Goal: Task Accomplishment & Management: Complete application form

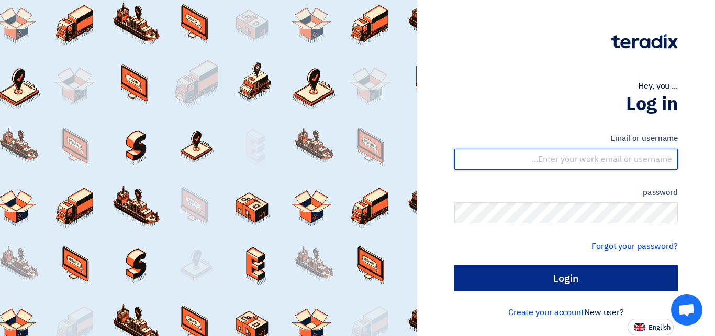
type input "[EMAIL_ADDRESS][DOMAIN_NAME]"
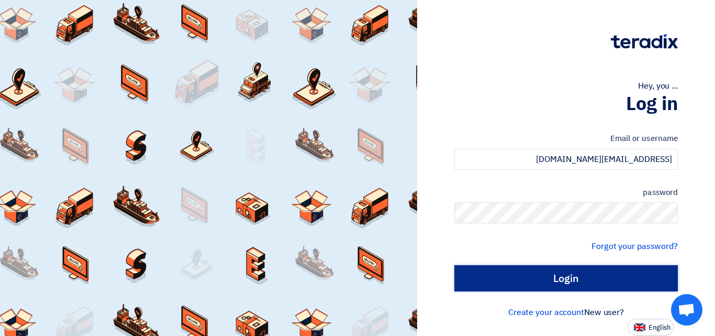
click at [573, 279] on input "Login" at bounding box center [566, 278] width 224 height 26
type input "Sign in"
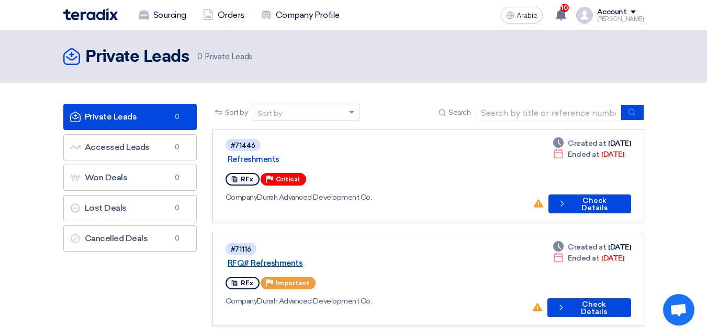
scroll to position [52, 0]
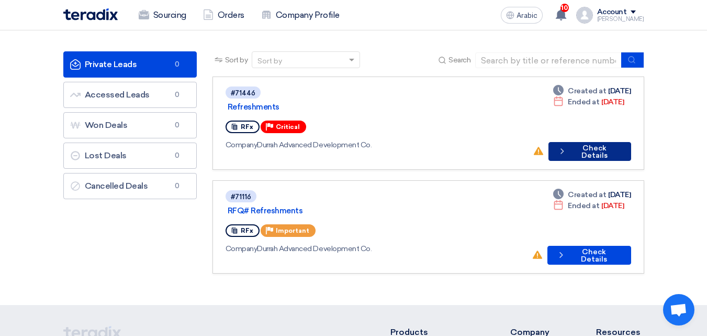
click at [591, 143] on font "Check Details" at bounding box center [595, 151] width 26 height 16
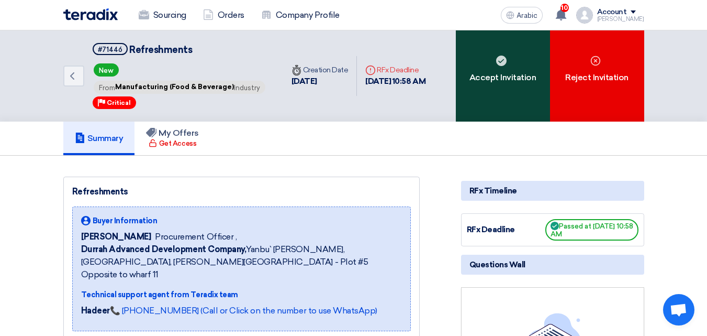
click at [508, 59] on div "Accept Invitation" at bounding box center [503, 75] width 94 height 91
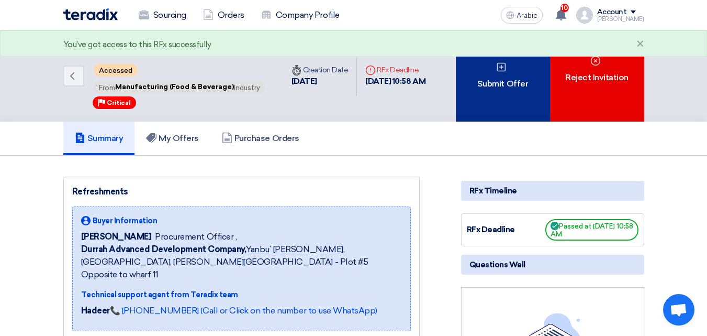
click at [492, 72] on div "Submit Offer" at bounding box center [503, 75] width 94 height 91
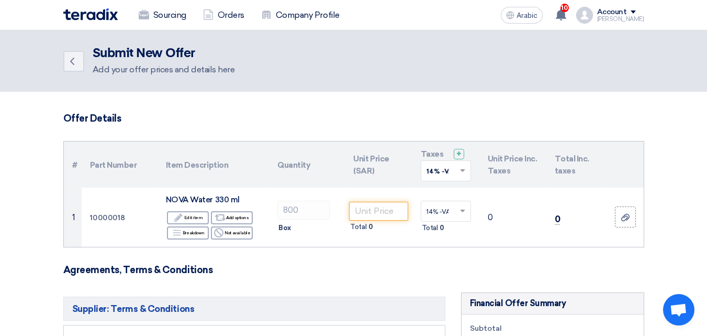
click at [460, 177] on div at bounding box center [445, 170] width 49 height 17
click at [438, 209] on span "15% -VAT" at bounding box center [441, 208] width 29 height 7
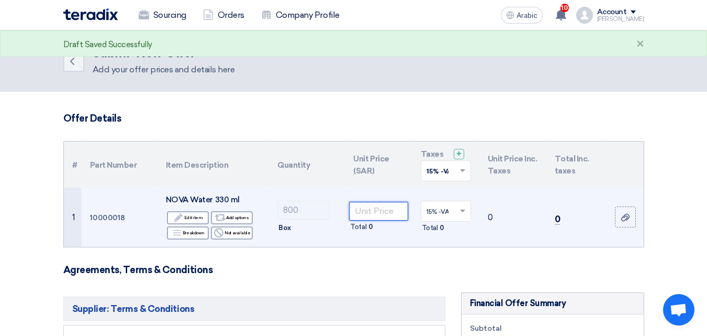
click at [377, 214] on input "number" at bounding box center [378, 211] width 59 height 19
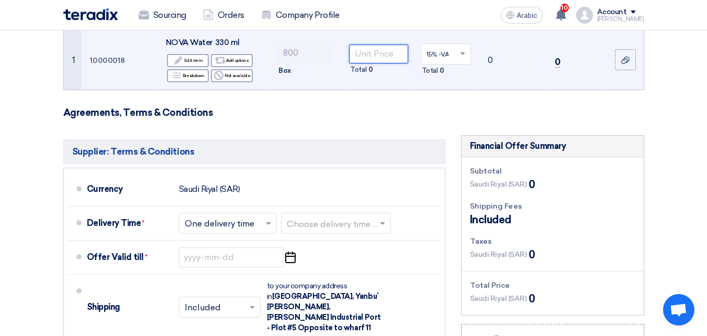
scroll to position [52, 0]
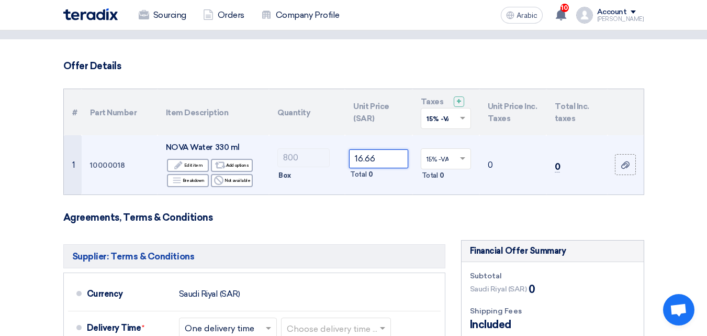
type input "16.66"
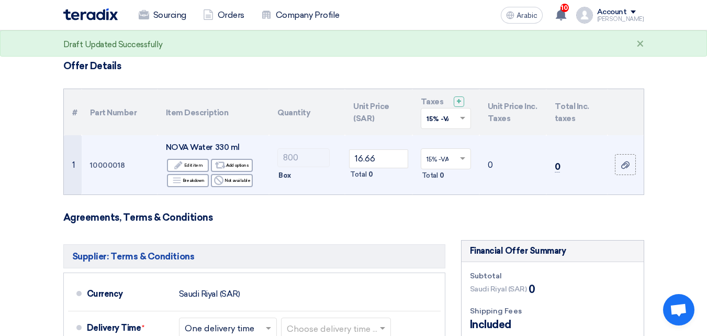
click at [440, 159] on input "text" at bounding box center [441, 159] width 28 height 17
click at [441, 191] on div "15% -VAT" at bounding box center [445, 196] width 49 height 18
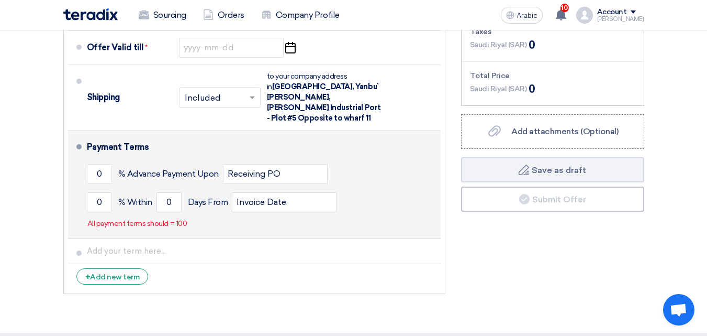
scroll to position [262, 0]
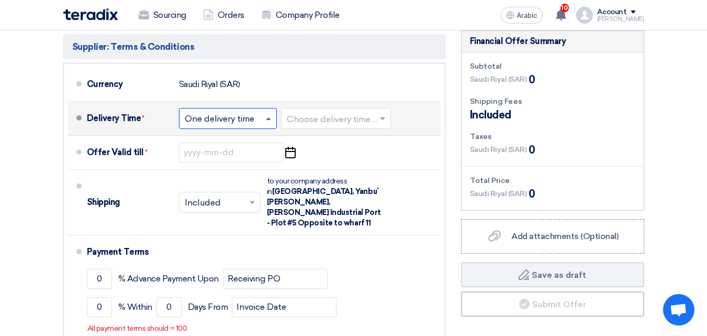
click at [269, 120] on span at bounding box center [269, 118] width 13 height 10
click at [320, 123] on input "text" at bounding box center [336, 119] width 99 height 15
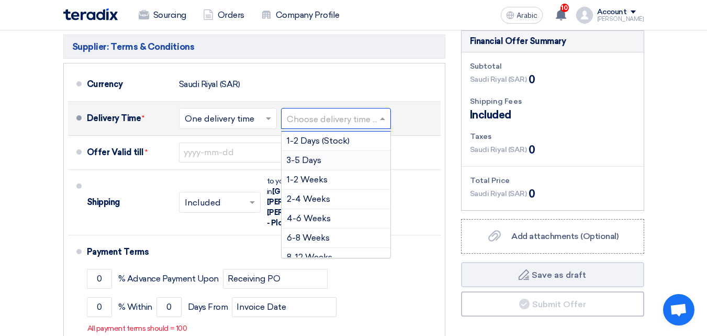
click at [318, 166] on div "3-5 Days" at bounding box center [336, 160] width 109 height 19
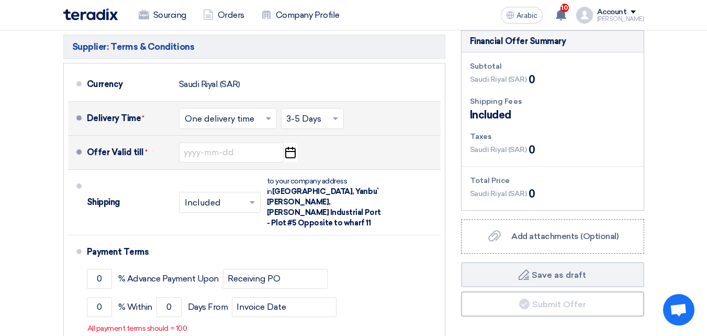
click at [291, 153] on icon "Pick a date" at bounding box center [290, 152] width 14 height 19
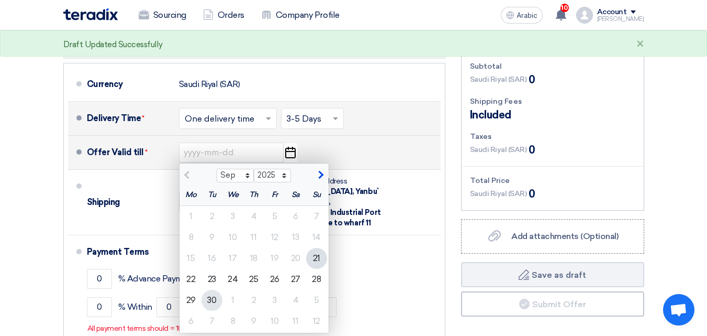
click at [214, 299] on font "30" at bounding box center [211, 300] width 9 height 10
type input "[DATE]"
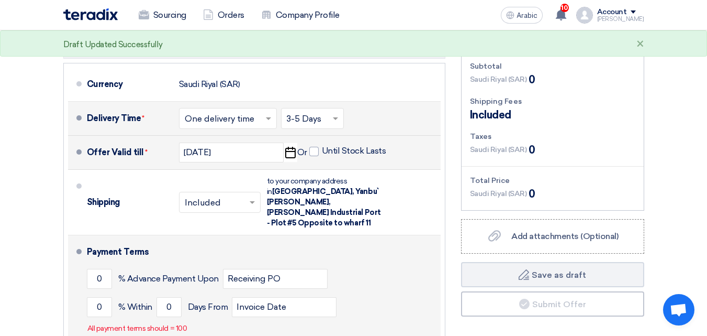
scroll to position [314, 0]
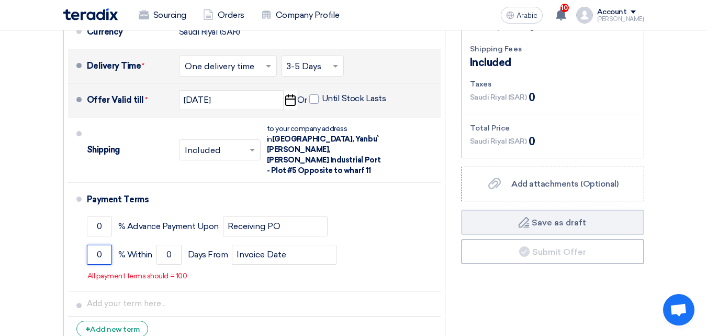
drag, startPoint x: 104, startPoint y: 245, endPoint x: 50, endPoint y: 253, distance: 55.2
click at [50, 253] on section "Offer Details # Part Number Item Description Quantity Unit Price (SAR) Taxes + …" at bounding box center [353, 80] width 707 height 607
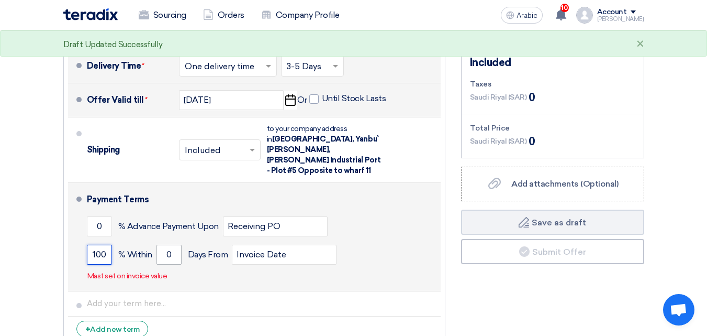
type input "100"
click at [159, 245] on input "0" at bounding box center [169, 255] width 25 height 20
drag, startPoint x: 159, startPoint y: 243, endPoint x: 187, endPoint y: 236, distance: 29.2
click at [187, 240] on div "100 % [DATE] From Invoice Date" at bounding box center [262, 254] width 350 height 28
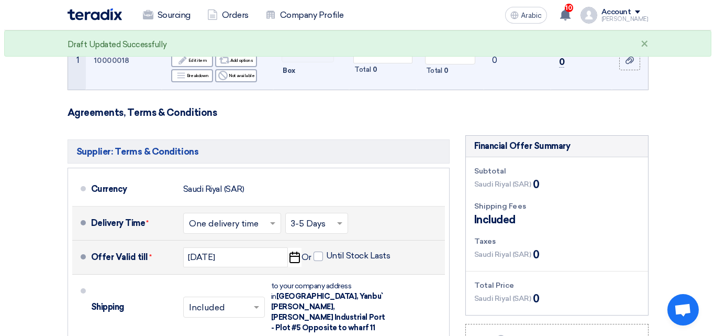
scroll to position [366, 0]
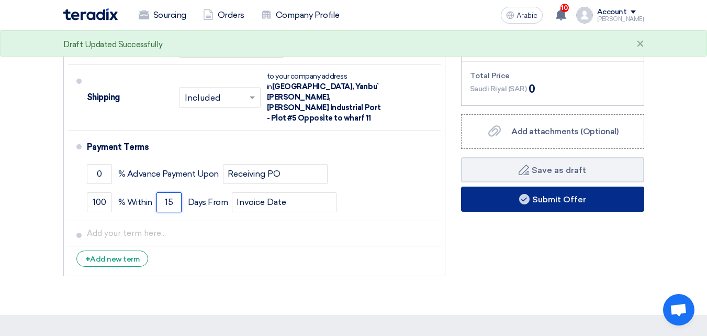
type input "15"
click at [541, 196] on font "Submit Offer" at bounding box center [559, 199] width 54 height 10
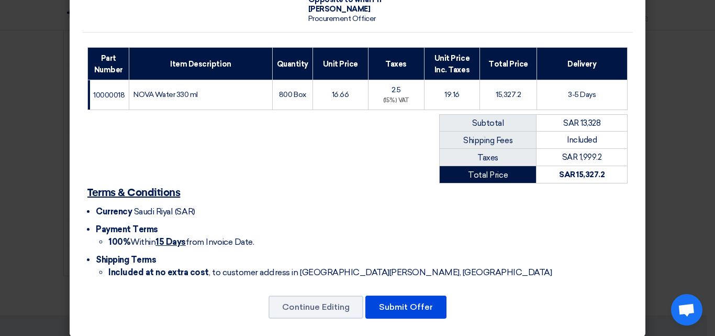
scroll to position [28, 0]
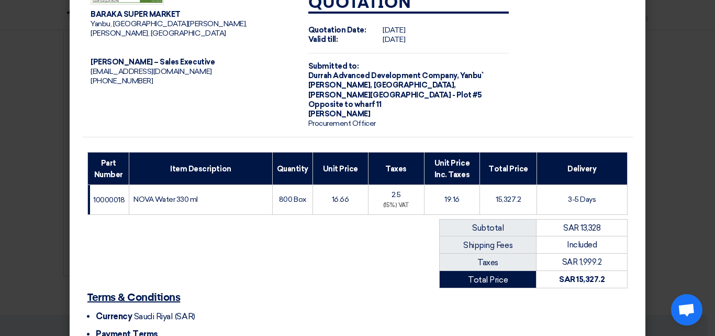
click at [329, 200] on td "16.66" at bounding box center [340, 200] width 55 height 30
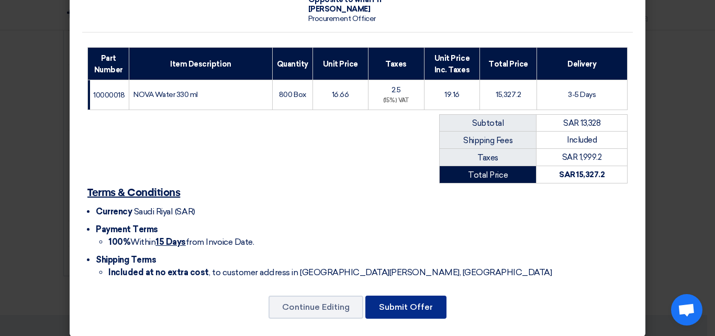
click at [404, 302] on font "Submit Offer" at bounding box center [406, 307] width 54 height 10
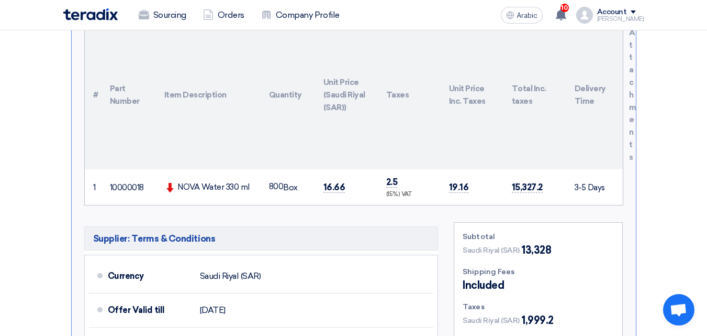
scroll to position [576, 0]
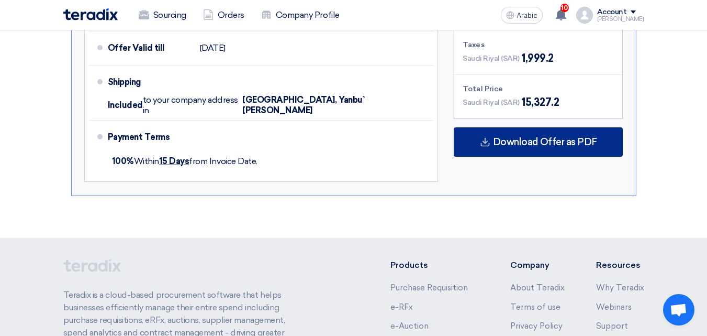
click at [520, 144] on font "Download Offer as PDF" at bounding box center [545, 142] width 104 height 12
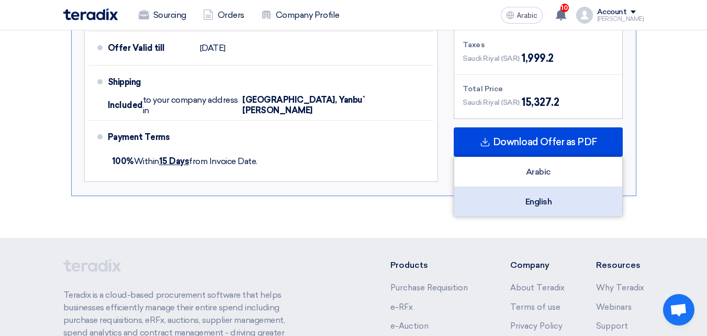
click at [531, 198] on font "English" at bounding box center [539, 201] width 27 height 10
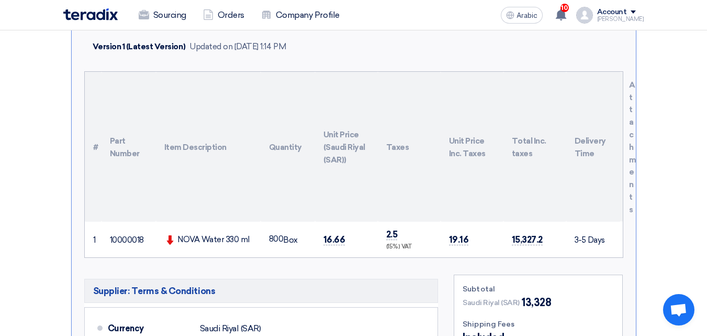
scroll to position [0, 0]
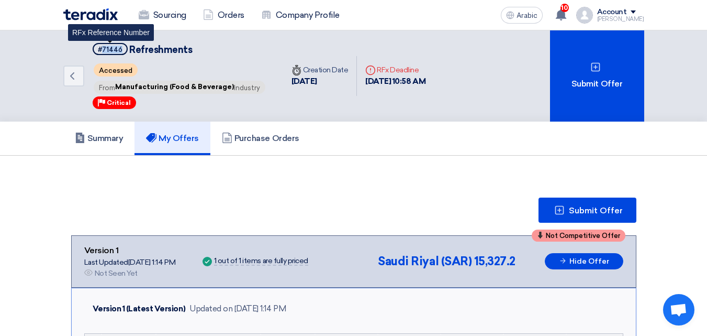
drag, startPoint x: 121, startPoint y: 50, endPoint x: 102, endPoint y: 54, distance: 19.9
click at [102, 54] on span "#71446" at bounding box center [110, 49] width 35 height 12
copy font "71446"
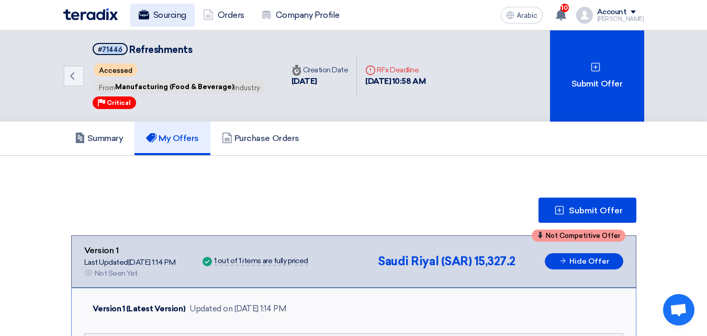
click at [170, 14] on font "Sourcing" at bounding box center [169, 15] width 33 height 10
